Goal: Task Accomplishment & Management: Use online tool/utility

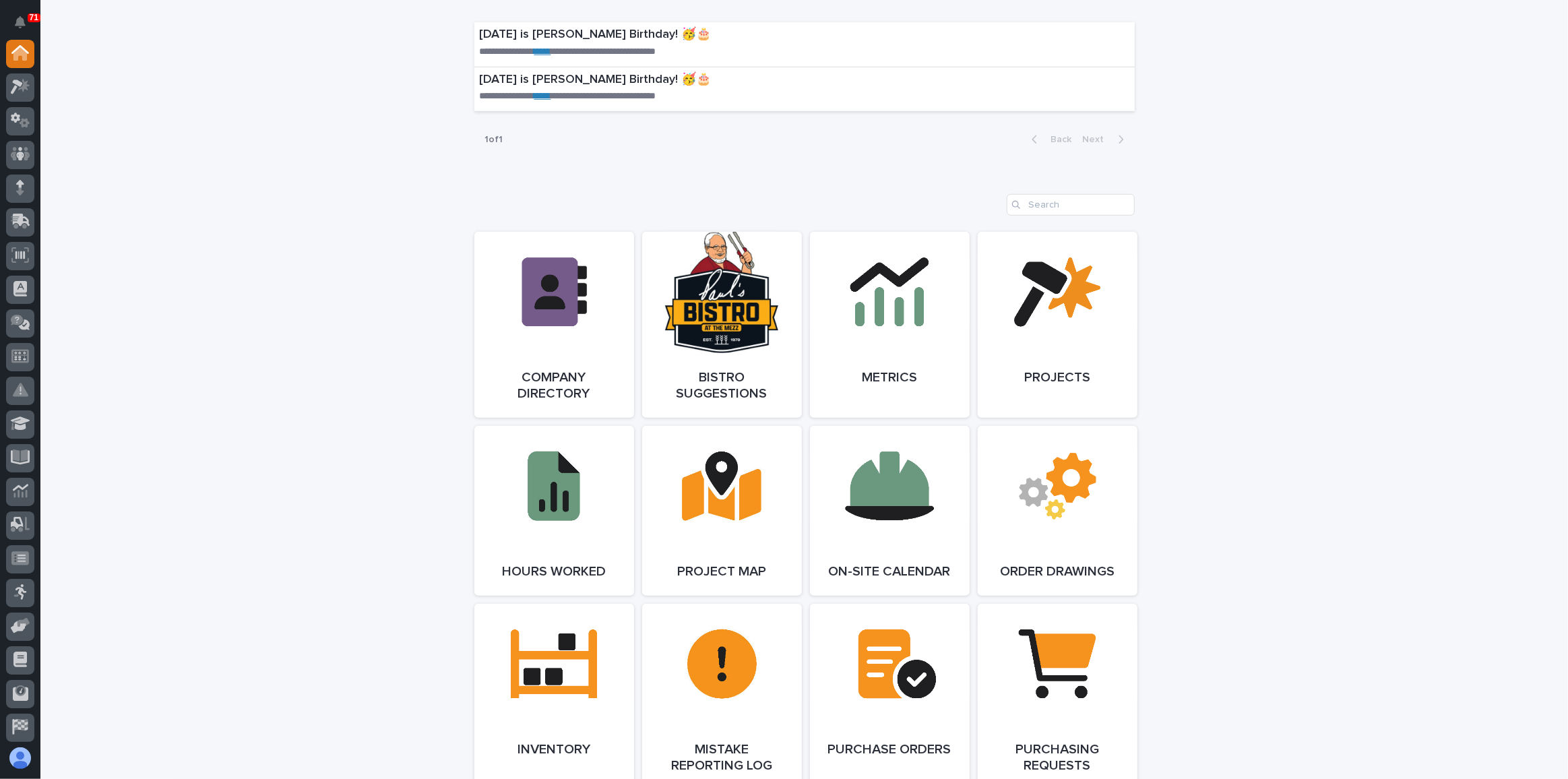
scroll to position [846, 0]
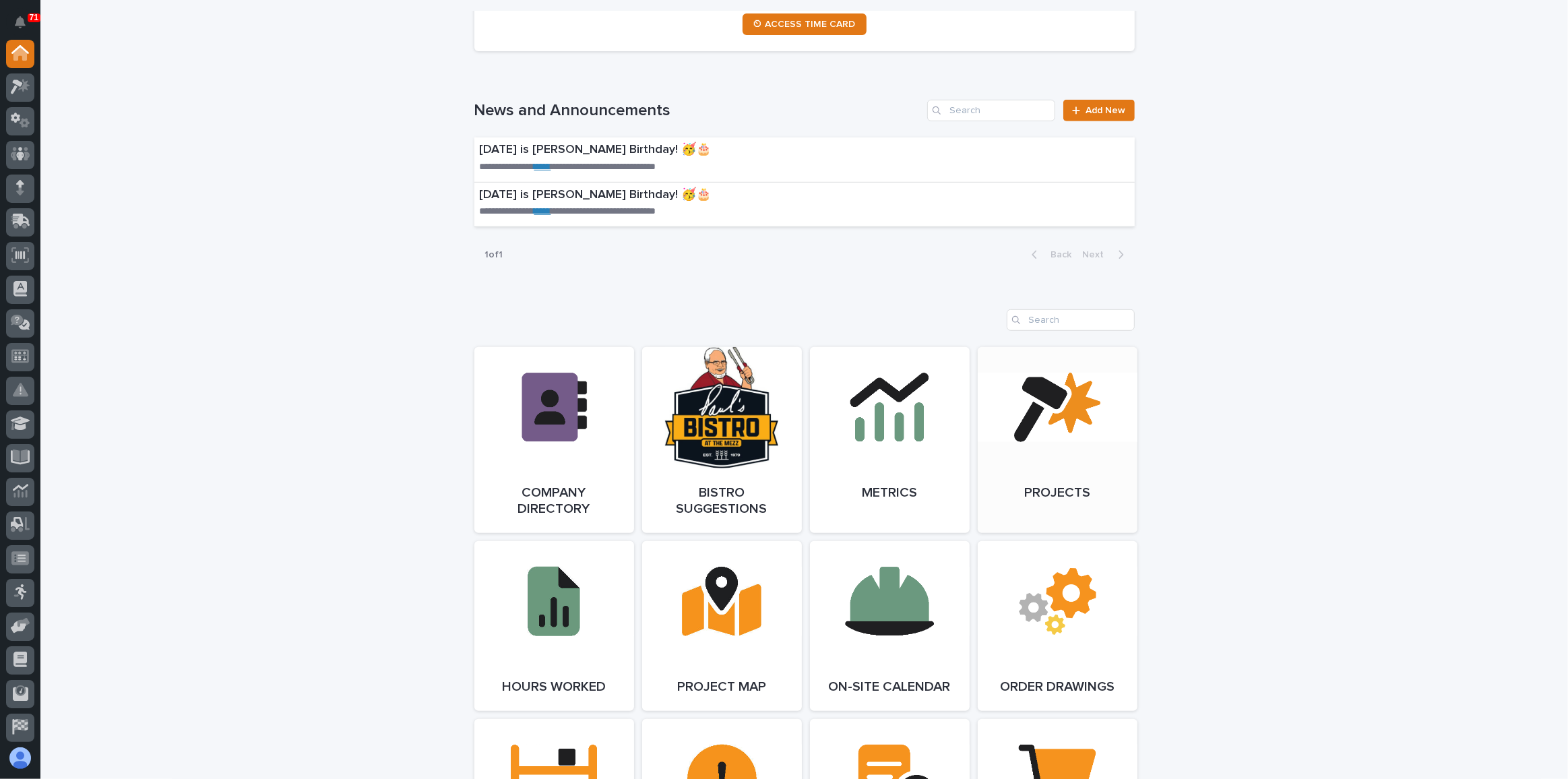
click at [1066, 437] on span "Open Link" at bounding box center [1057, 440] width 44 height 10
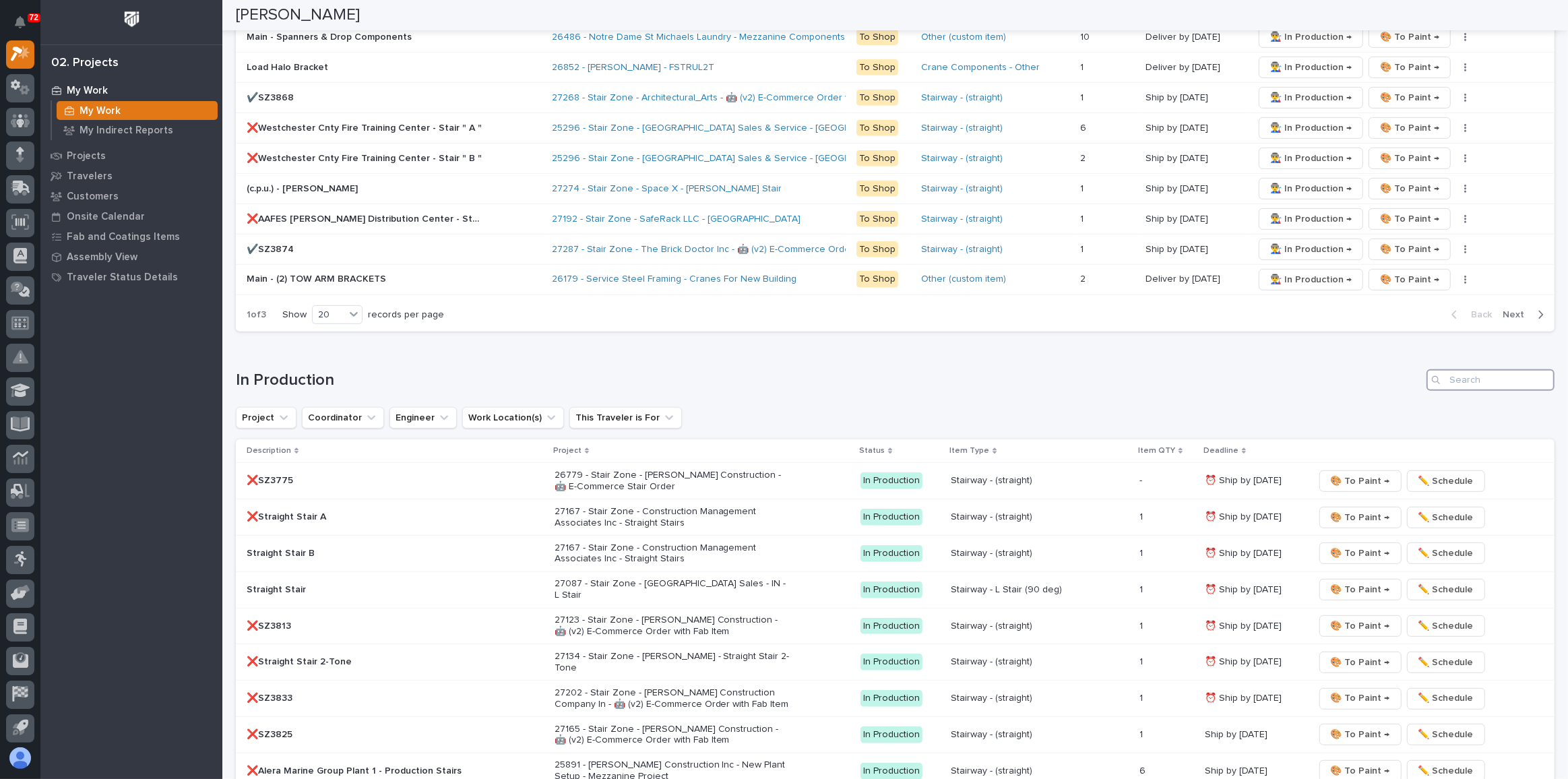
click at [1455, 370] on input "Search" at bounding box center [1490, 380] width 128 height 22
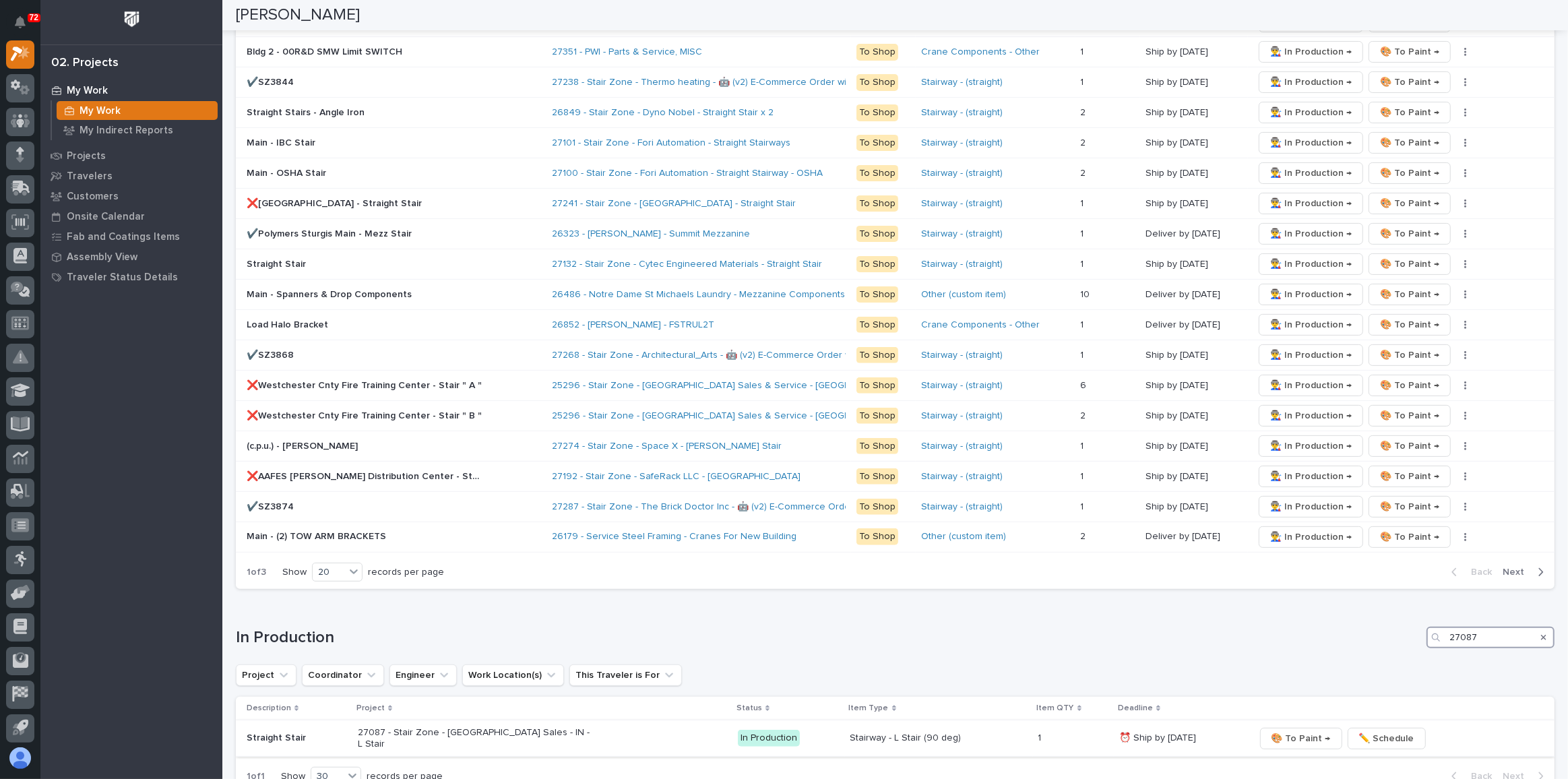
type input "27087"
click at [1299, 729] on button "🎨 To Paint →" at bounding box center [1301, 738] width 82 height 22
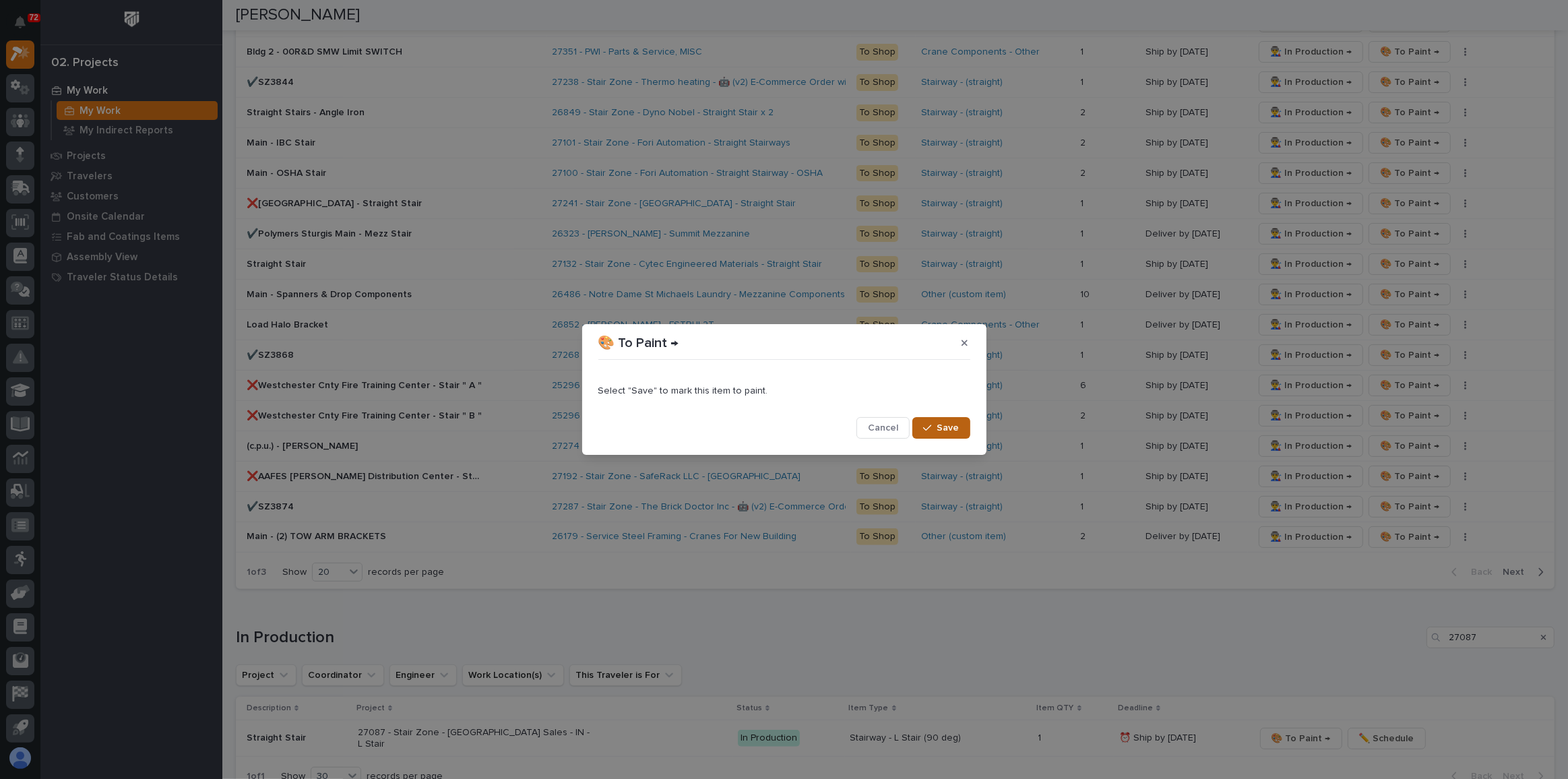
click at [938, 417] on button "Save" at bounding box center [941, 427] width 58 height 22
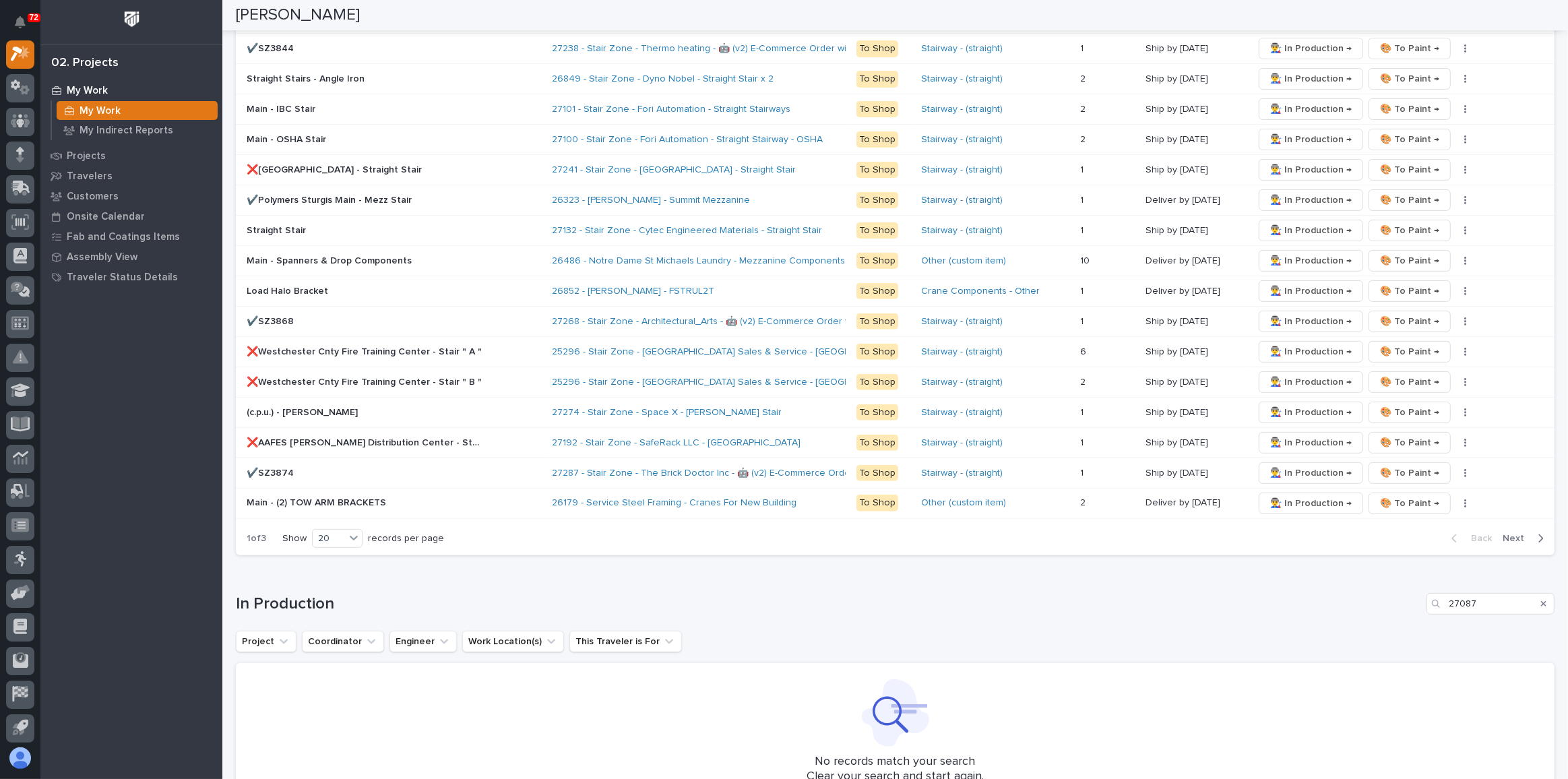
scroll to position [437, 0]
